Goal: Information Seeking & Learning: Understand process/instructions

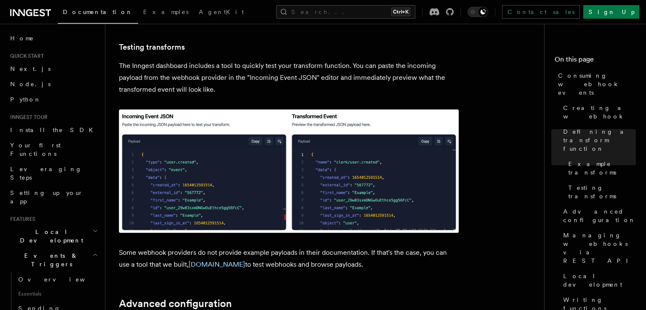
scroll to position [1451, 0]
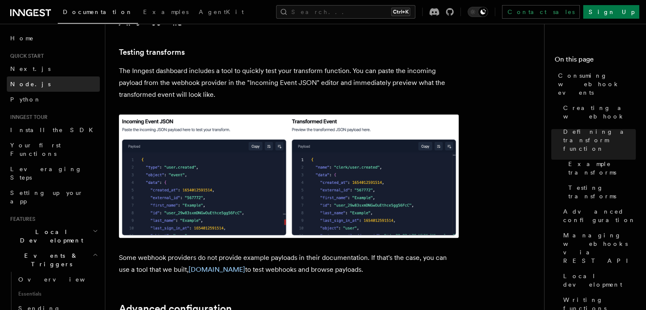
click at [31, 82] on link "Node.js" at bounding box center [53, 83] width 93 height 15
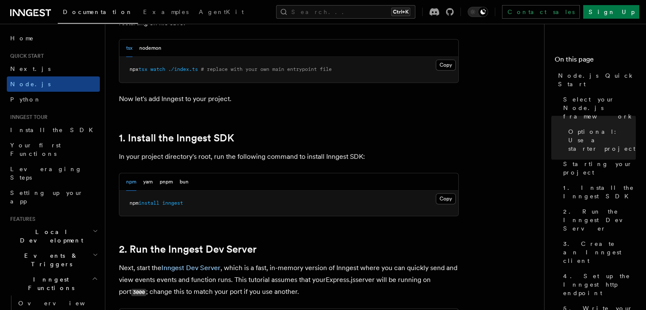
scroll to position [604, 0]
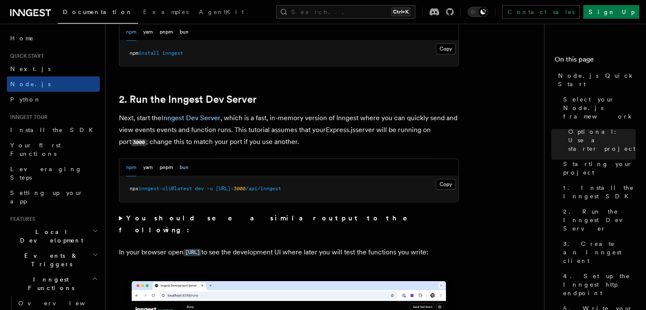
click at [185, 166] on button "bun" at bounding box center [184, 167] width 9 height 17
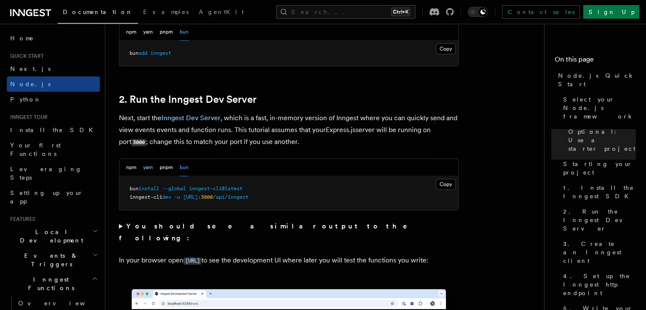
click at [150, 167] on button "yarn" at bounding box center [148, 167] width 10 height 17
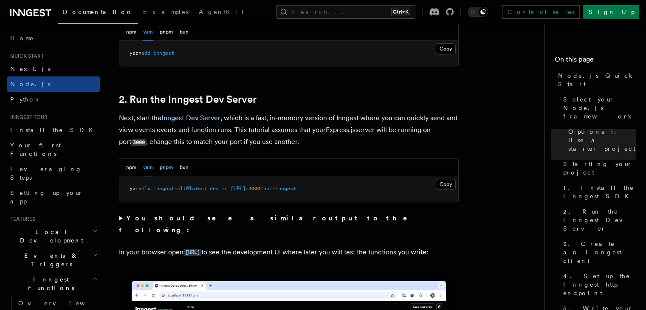
click at [160, 167] on button "pnpm" at bounding box center [166, 167] width 13 height 17
click at [186, 168] on button "bun" at bounding box center [184, 167] width 9 height 17
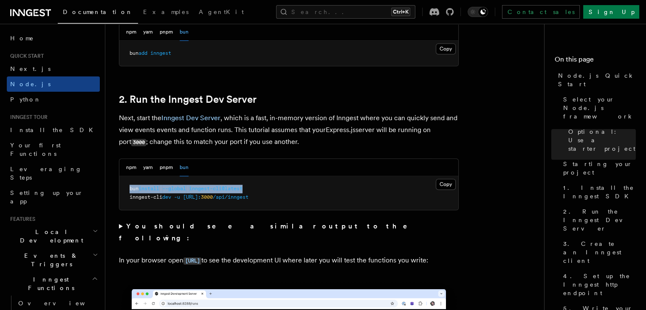
drag, startPoint x: 254, startPoint y: 187, endPoint x: 114, endPoint y: 189, distance: 139.8
copy span "bun install --global inngest-cli@latest"
click at [294, 197] on pre "bun install --global inngest-cli@latest inngest-cli dev -u [URL]: 3000 /api/inn…" at bounding box center [288, 193] width 339 height 34
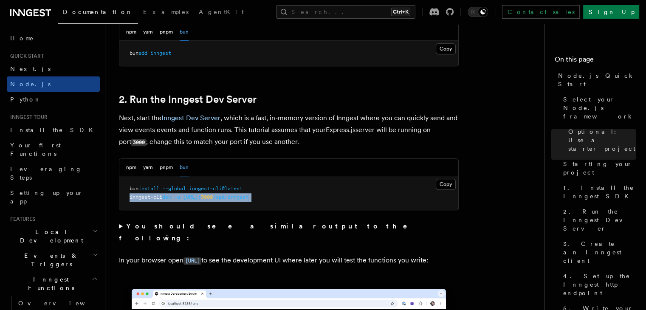
drag, startPoint x: 294, startPoint y: 197, endPoint x: 125, endPoint y: 196, distance: 169.5
click at [125, 196] on pre "bun install --global inngest-cli@latest inngest-cli dev -u [URL]: 3000 /api/inn…" at bounding box center [288, 193] width 339 height 34
copy code "inngest-cli dev -u [URL]: 3000 /api/inngest"
click at [163, 168] on button "pnpm" at bounding box center [166, 167] width 13 height 17
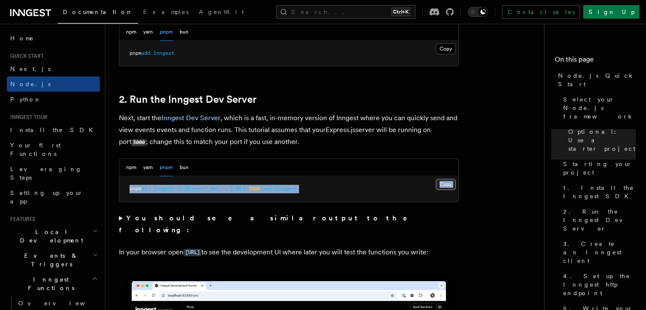
click at [438, 187] on button "Copy Copied" at bounding box center [446, 184] width 20 height 11
click at [391, 193] on pre "pnpm dlx inngest-cli@latest dev -u [URL]: 3000 /api/inngest" at bounding box center [288, 188] width 339 height 25
